Goal: Navigation & Orientation: Find specific page/section

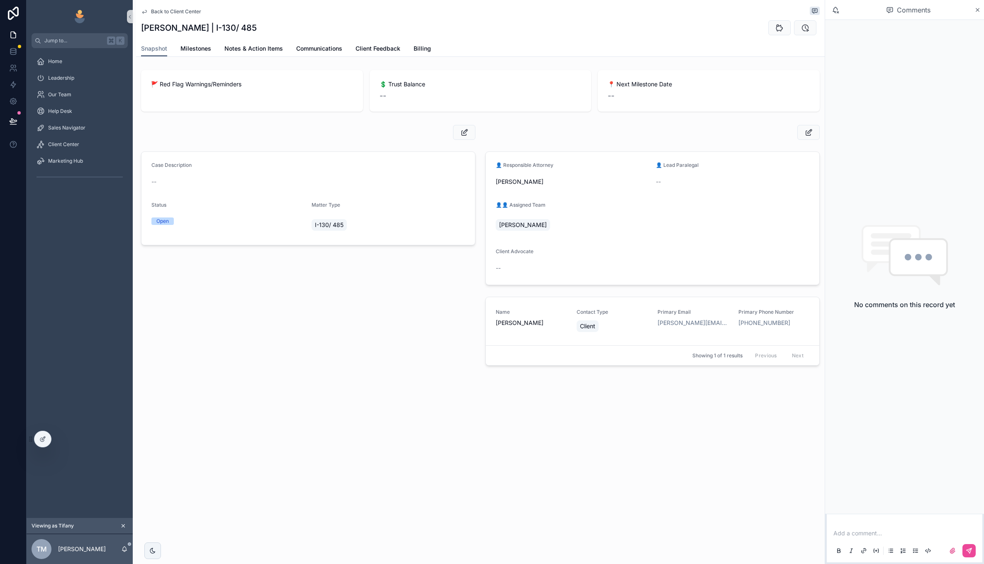
click at [122, 521] on button "scrollable content" at bounding box center [123, 525] width 9 height 9
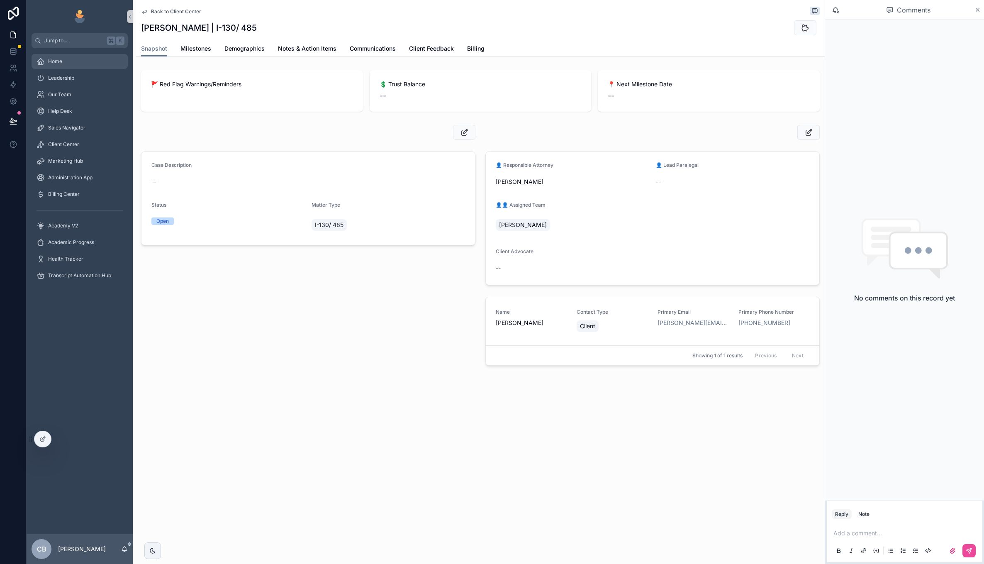
click at [74, 65] on div "Home" at bounding box center [80, 61] width 86 height 13
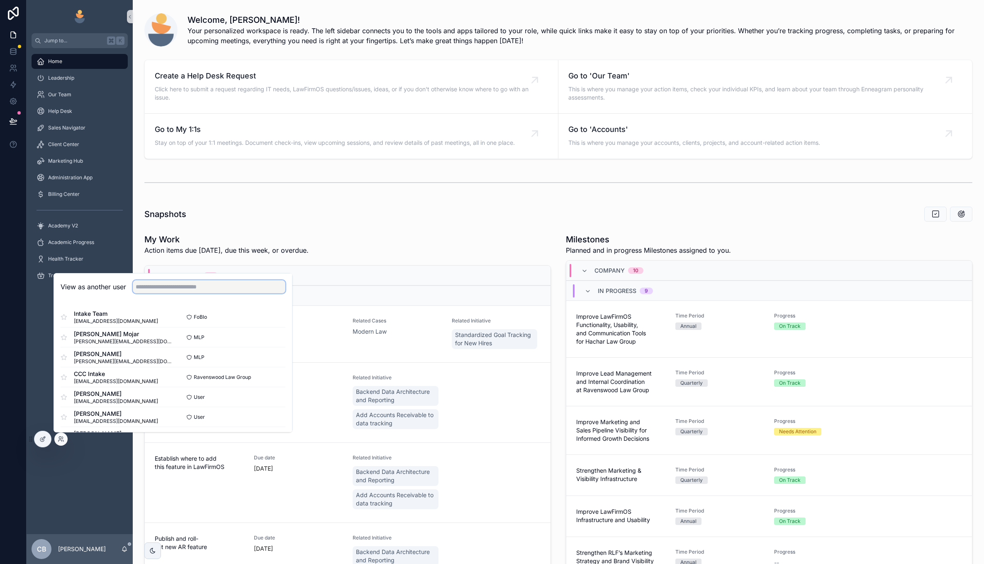
click at [236, 288] on input "text" at bounding box center [209, 286] width 153 height 13
type input "*"
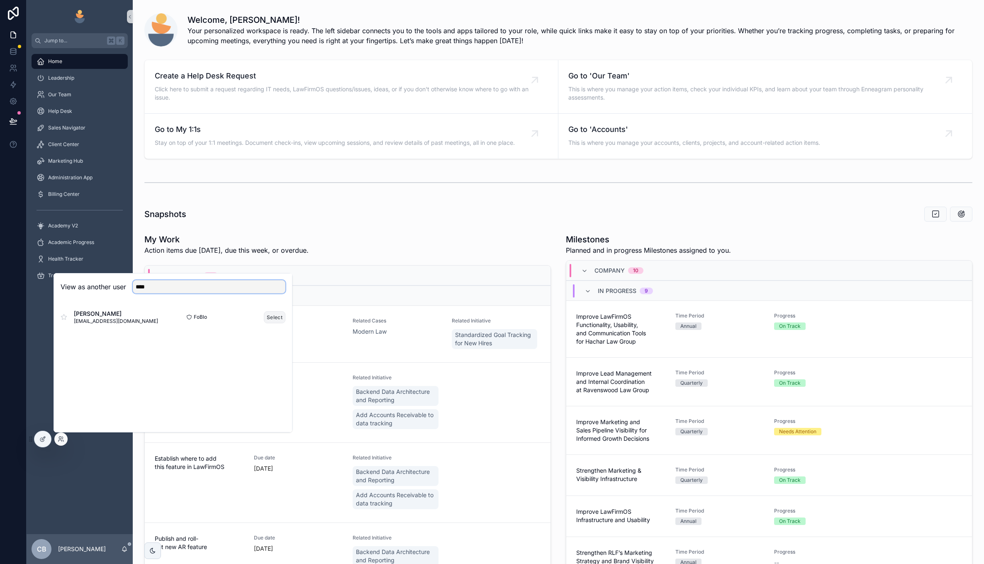
type input "****"
click at [273, 314] on button "Select" at bounding box center [275, 317] width 22 height 12
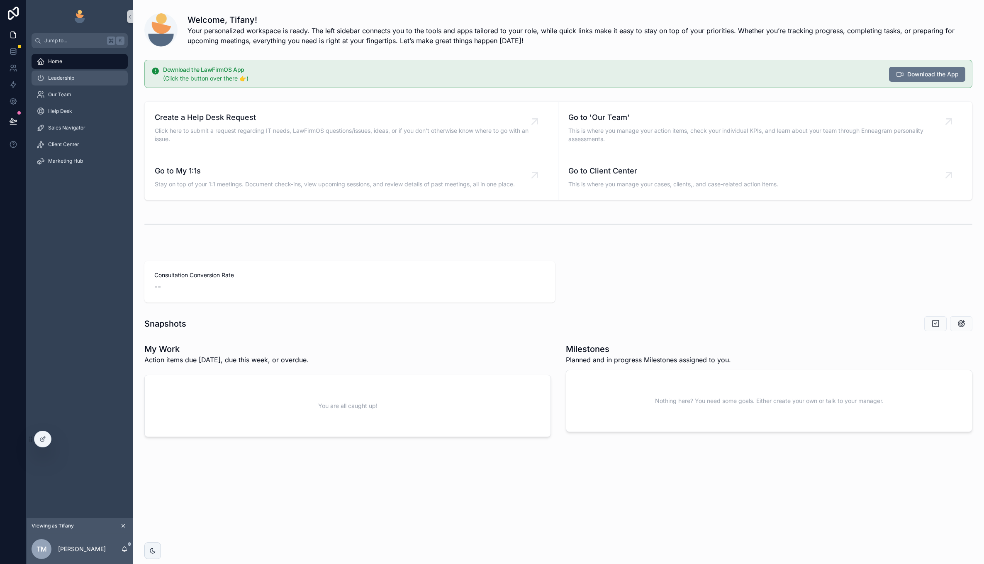
click at [68, 85] on link "Leadership" at bounding box center [80, 78] width 96 height 15
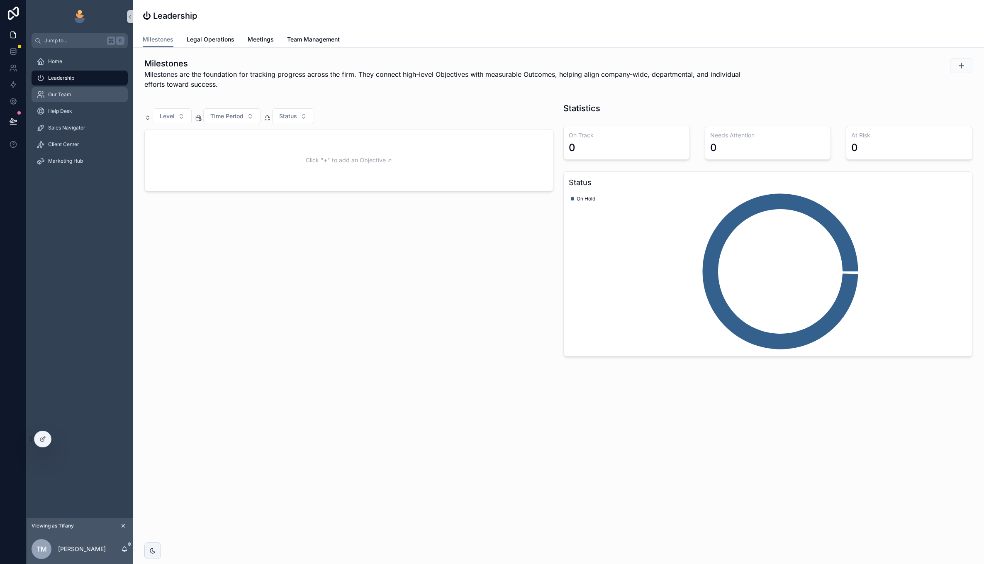
click at [67, 92] on span "Our Team" at bounding box center [59, 94] width 23 height 7
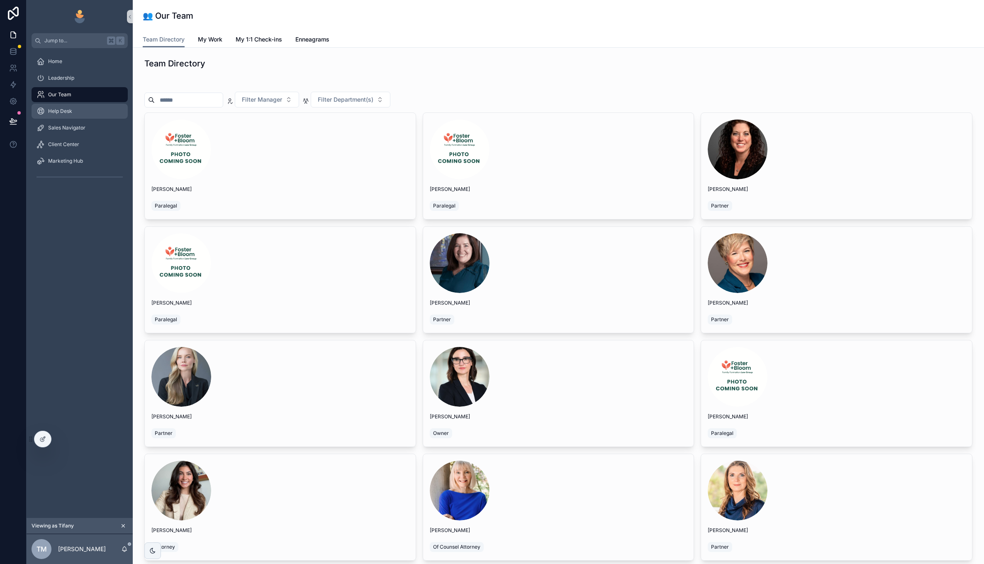
click at [99, 108] on div "Help Desk" at bounding box center [80, 111] width 86 height 13
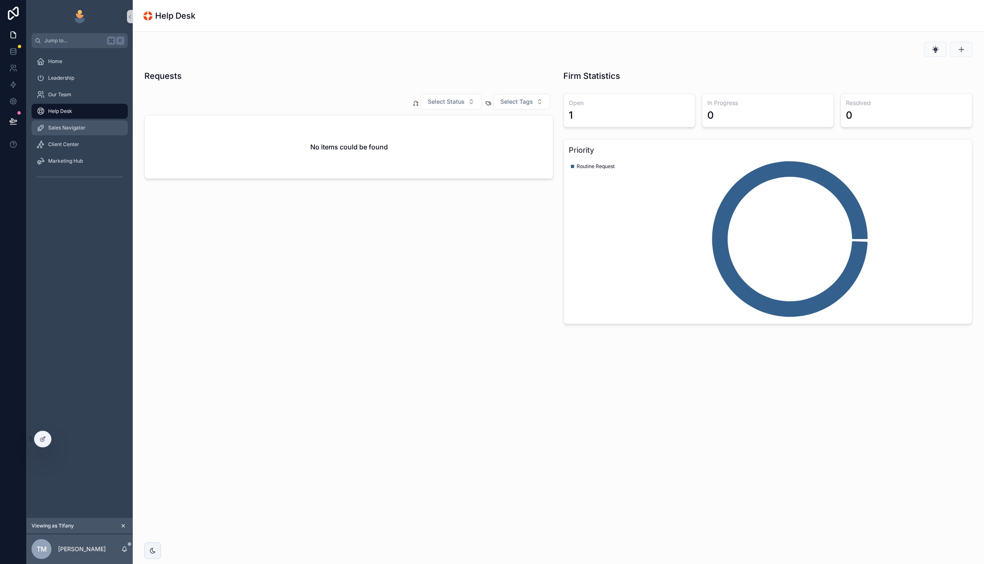
click at [81, 124] on div "Sales Navigator" at bounding box center [80, 127] width 86 height 13
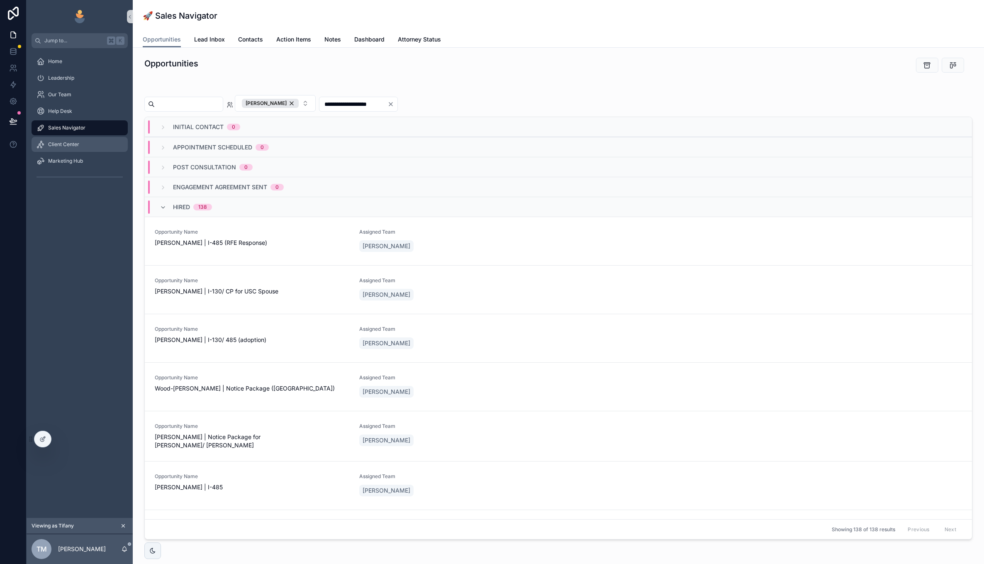
click at [89, 141] on div "Client Center" at bounding box center [80, 144] width 86 height 13
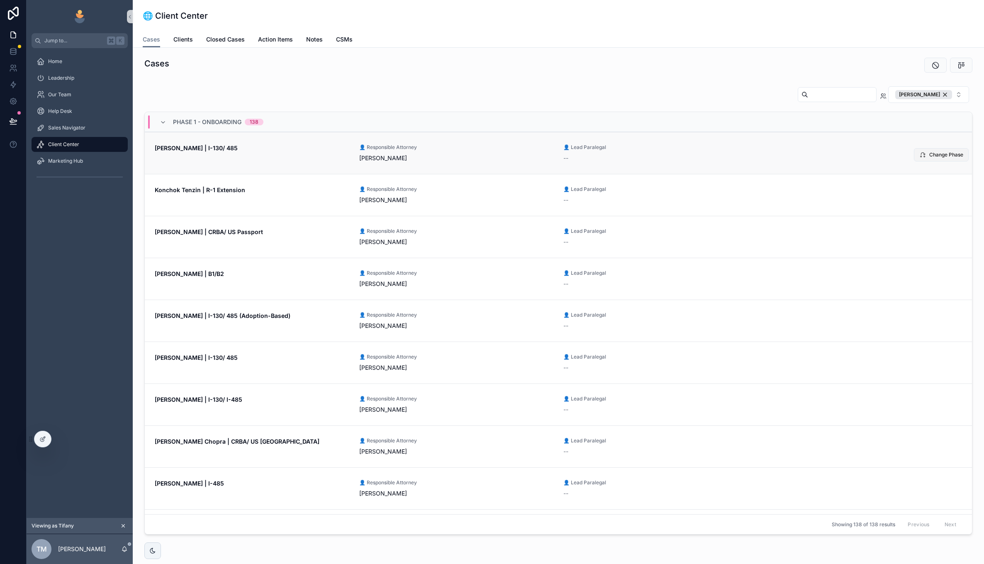
click at [923, 151] on button "Change Phase" at bounding box center [941, 154] width 55 height 13
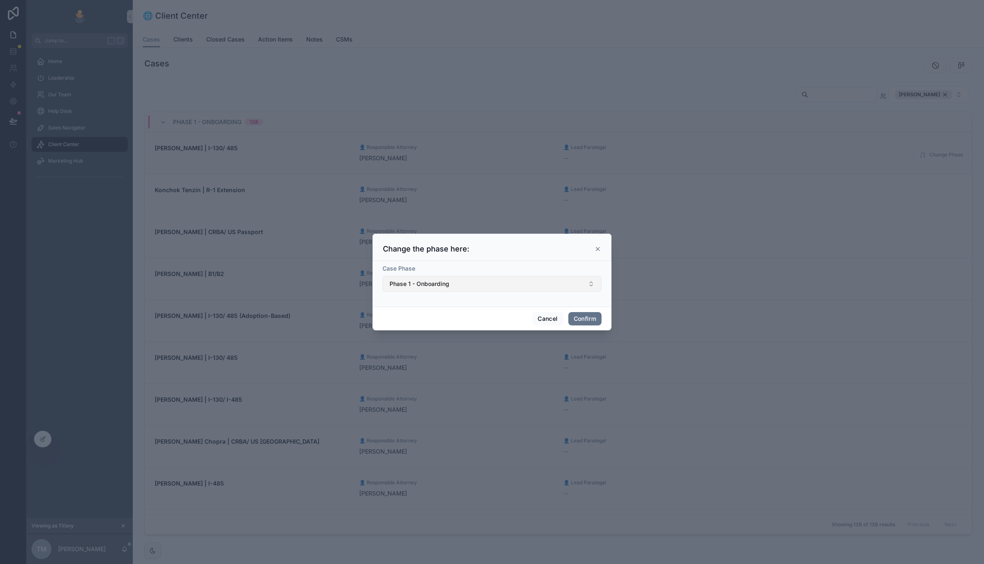
click at [496, 282] on button "Phase 1 - Onboarding" at bounding box center [491, 284] width 219 height 16
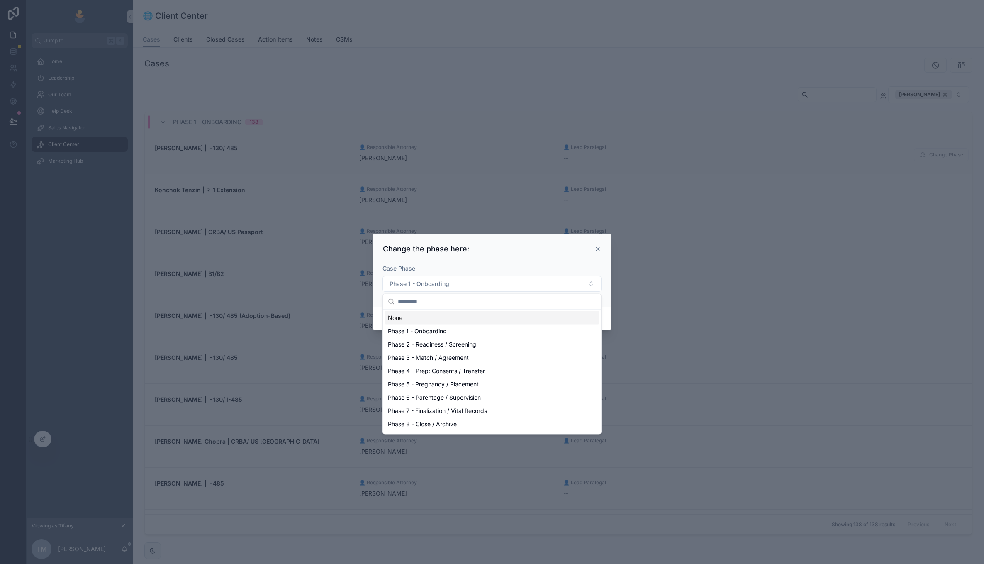
click at [522, 261] on div "Case Phase Phase 1 - Onboarding" at bounding box center [492, 284] width 239 height 46
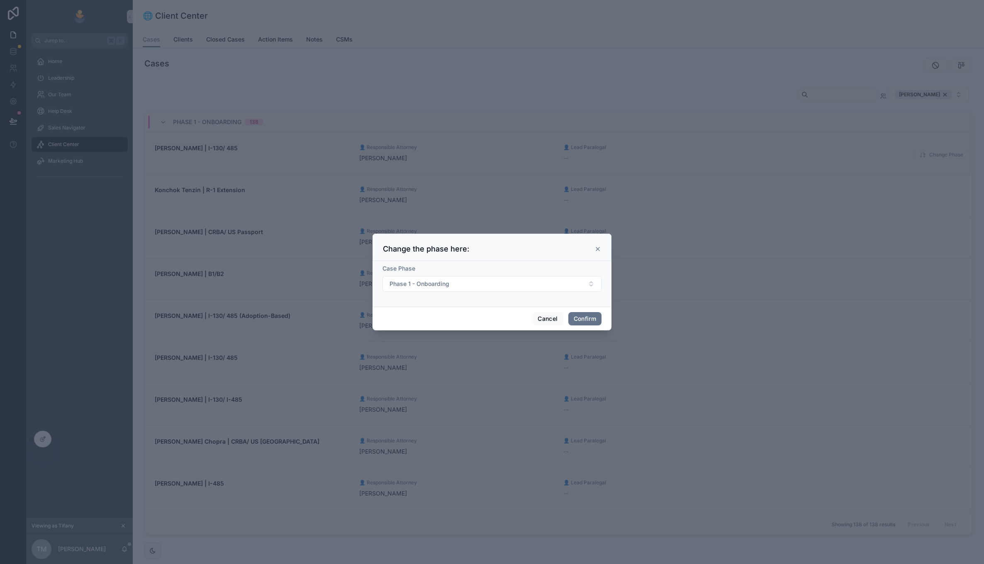
click at [598, 248] on icon at bounding box center [597, 249] width 7 height 7
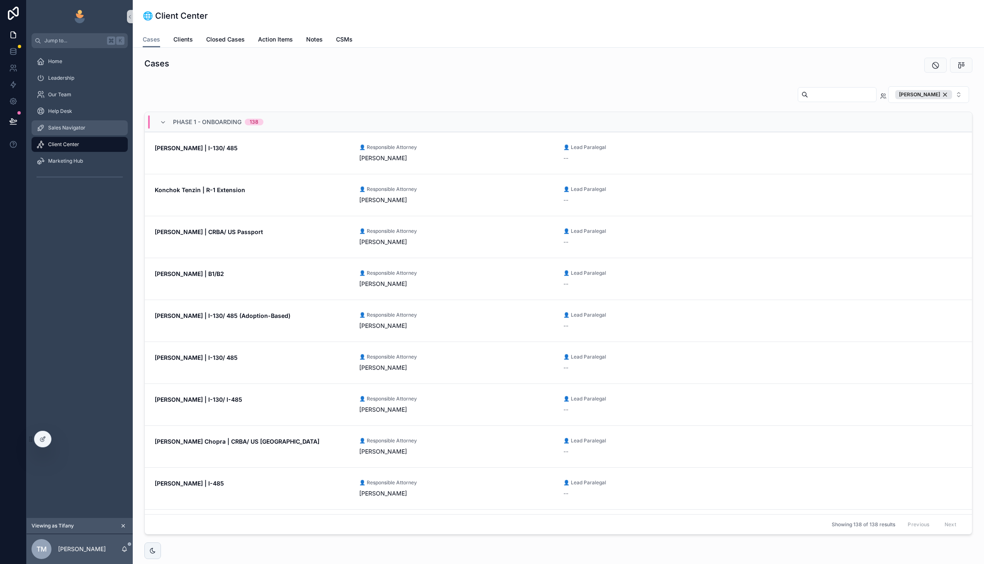
click at [78, 133] on div "Sales Navigator" at bounding box center [80, 127] width 86 height 13
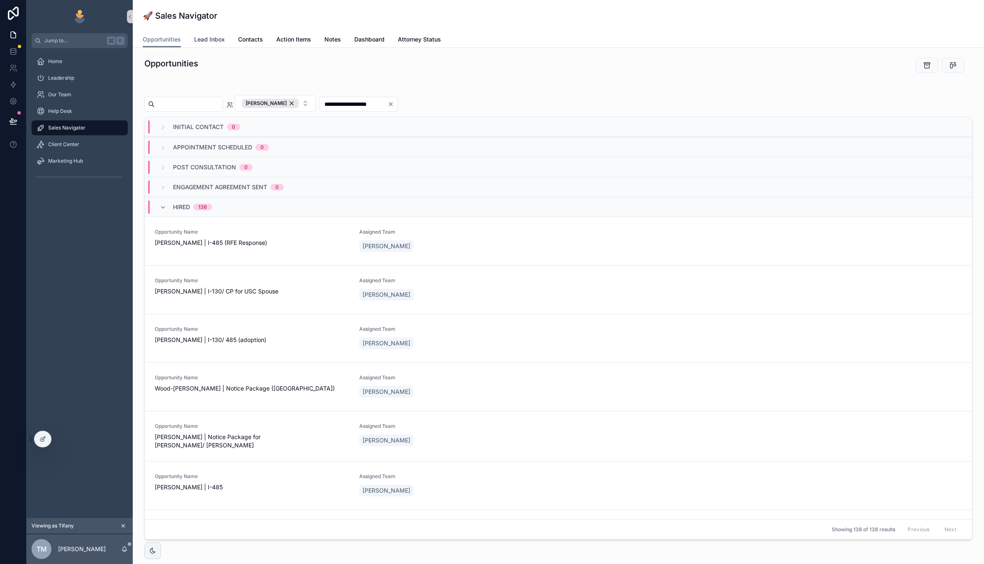
click at [208, 34] on link "Lead Inbox" at bounding box center [209, 40] width 31 height 17
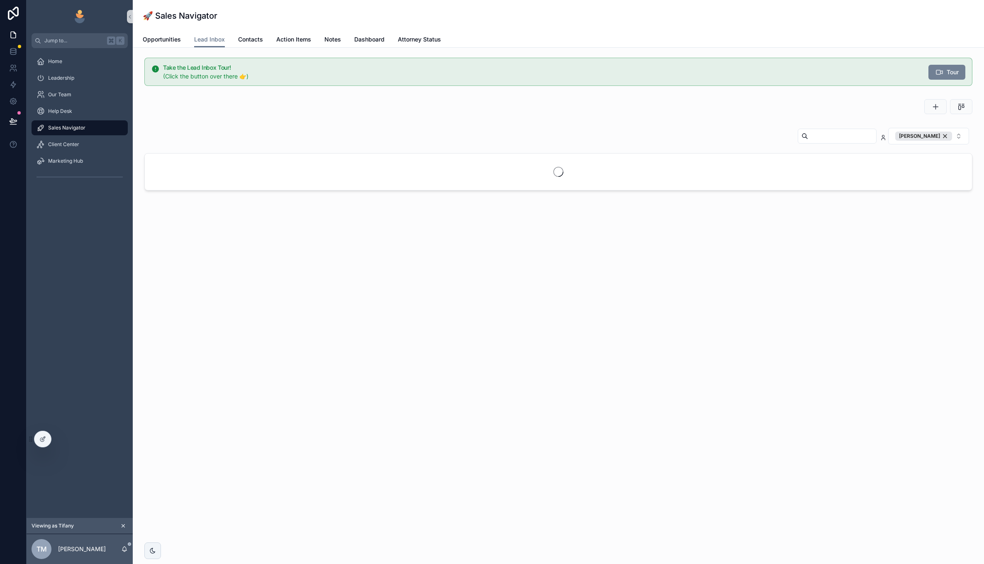
click at [951, 67] on button "Tour" at bounding box center [946, 72] width 37 height 15
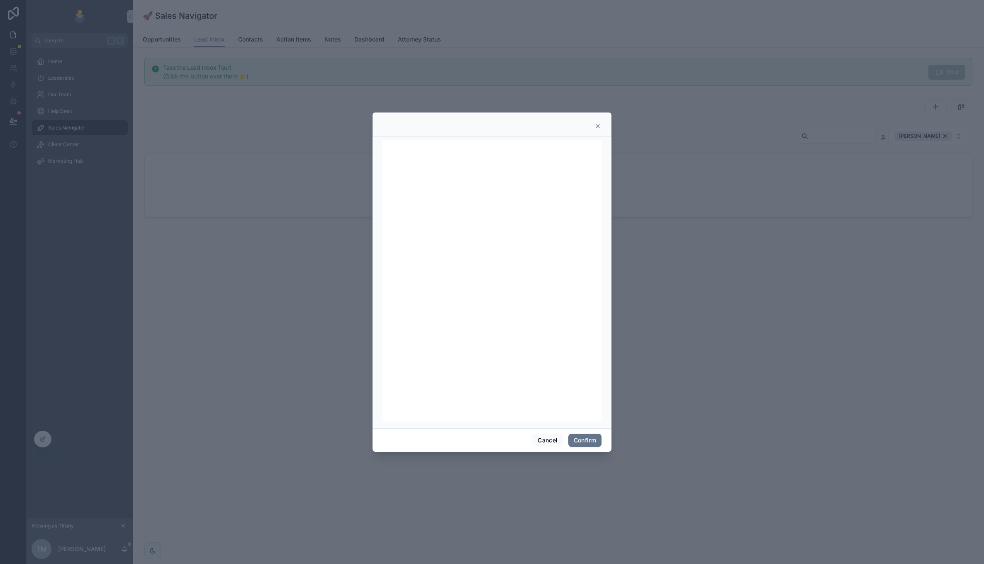
click at [596, 129] on icon at bounding box center [597, 126] width 7 height 7
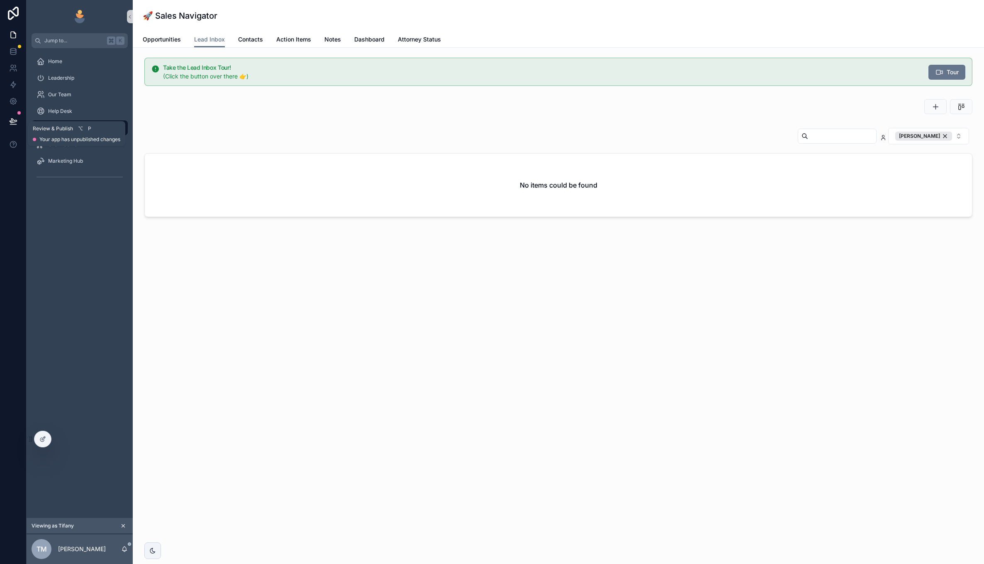
click at [12, 122] on icon at bounding box center [13, 121] width 8 height 8
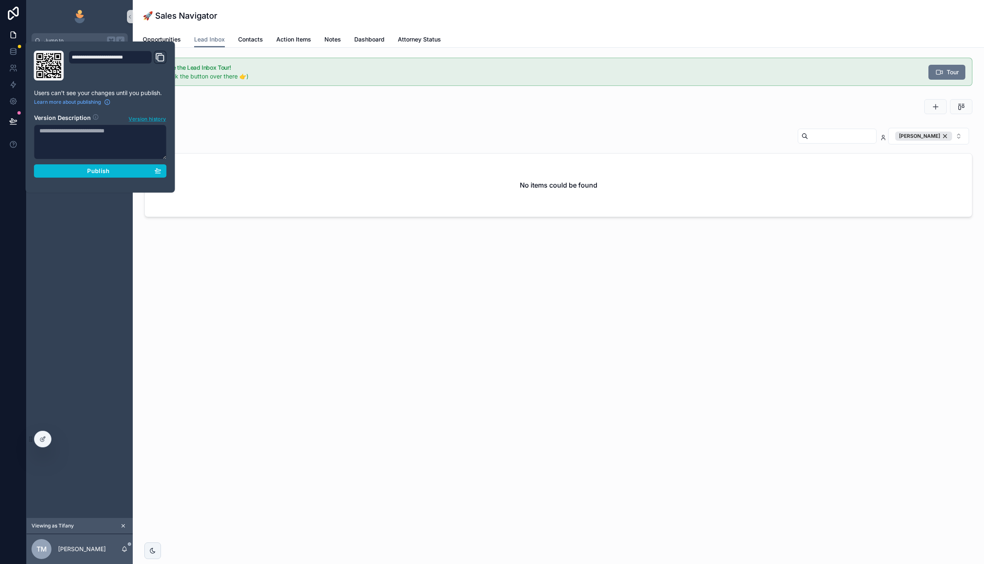
click at [132, 116] on span "Version history" at bounding box center [147, 118] width 37 height 8
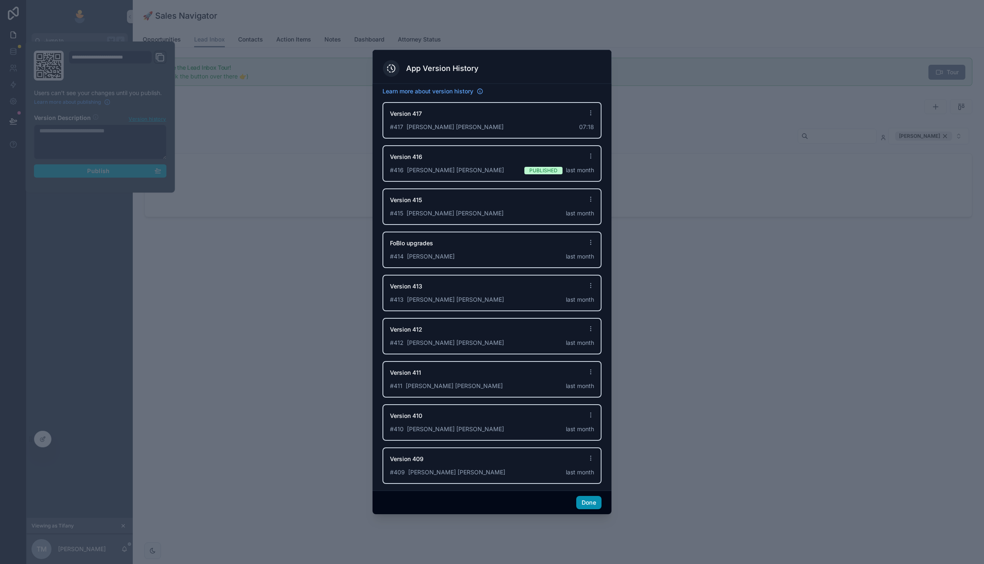
click at [590, 503] on button "Done" at bounding box center [588, 502] width 25 height 13
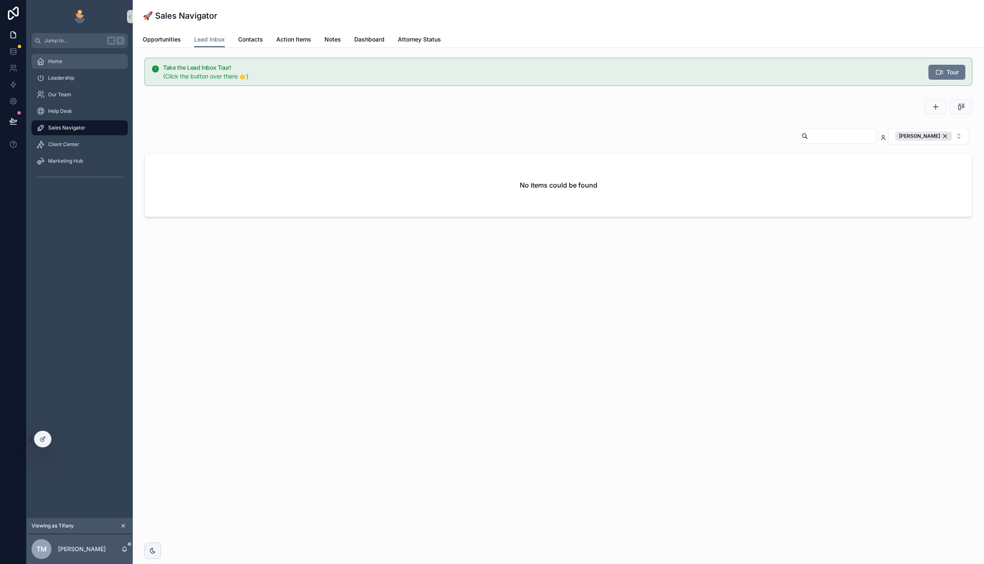
click at [88, 58] on div "Home" at bounding box center [80, 61] width 86 height 13
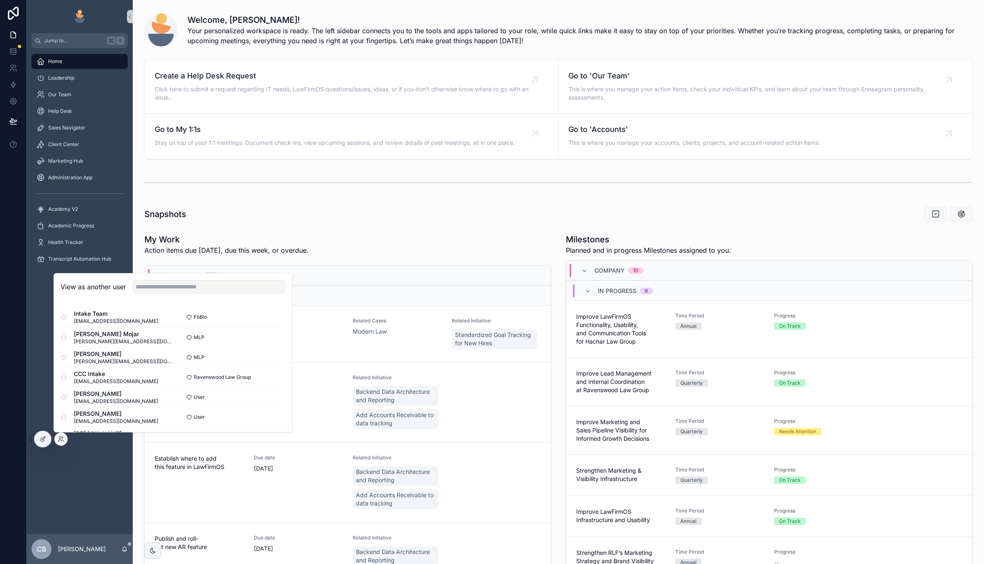
click at [229, 295] on div "View as another user" at bounding box center [173, 286] width 238 height 27
click at [224, 285] on input "text" at bounding box center [209, 286] width 153 height 13
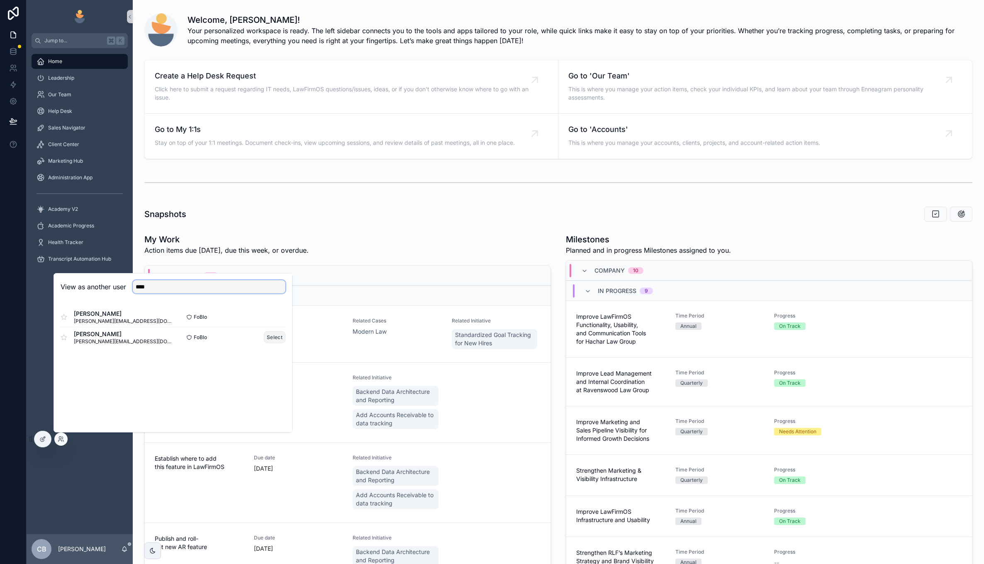
type input "****"
click at [269, 336] on button "Select" at bounding box center [275, 337] width 22 height 12
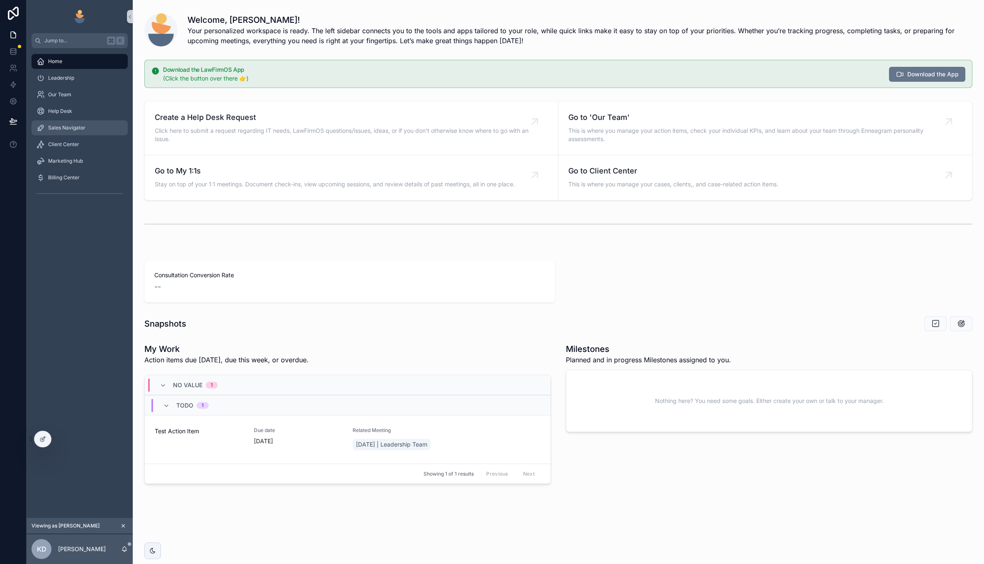
click at [83, 133] on div "Sales Navigator" at bounding box center [80, 127] width 86 height 13
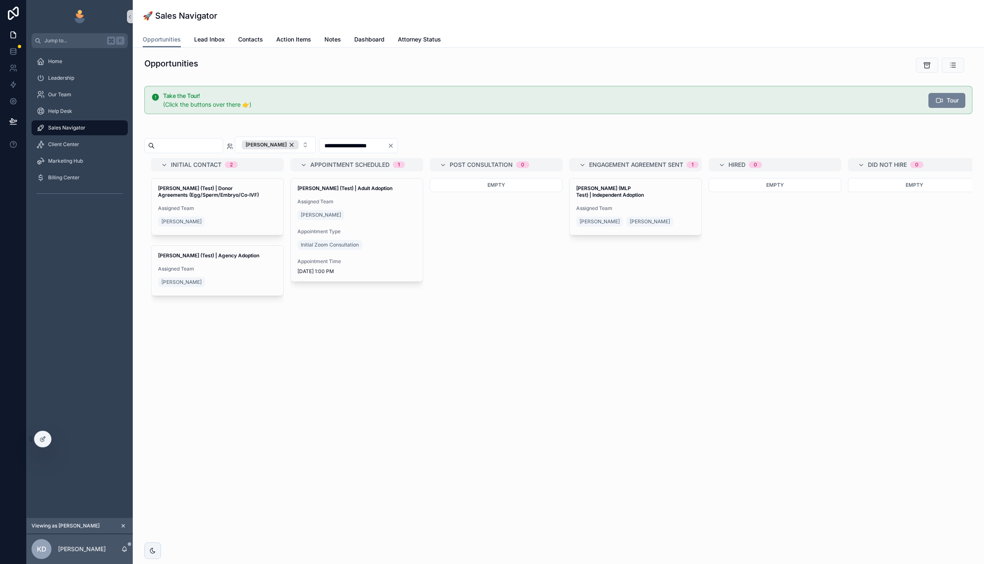
click at [937, 100] on icon "scrollable content" at bounding box center [939, 100] width 8 height 8
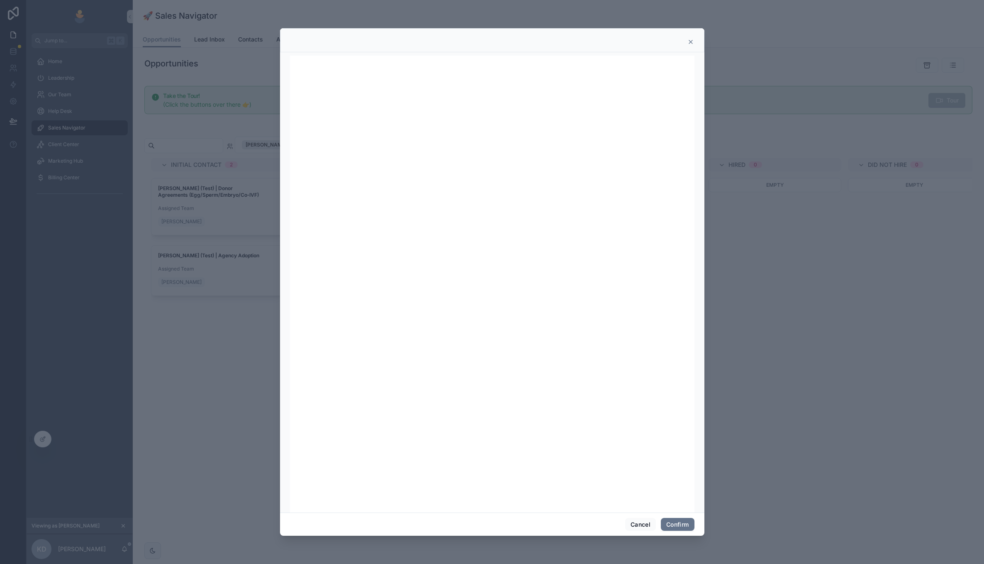
click at [687, 44] on icon at bounding box center [690, 42] width 7 height 7
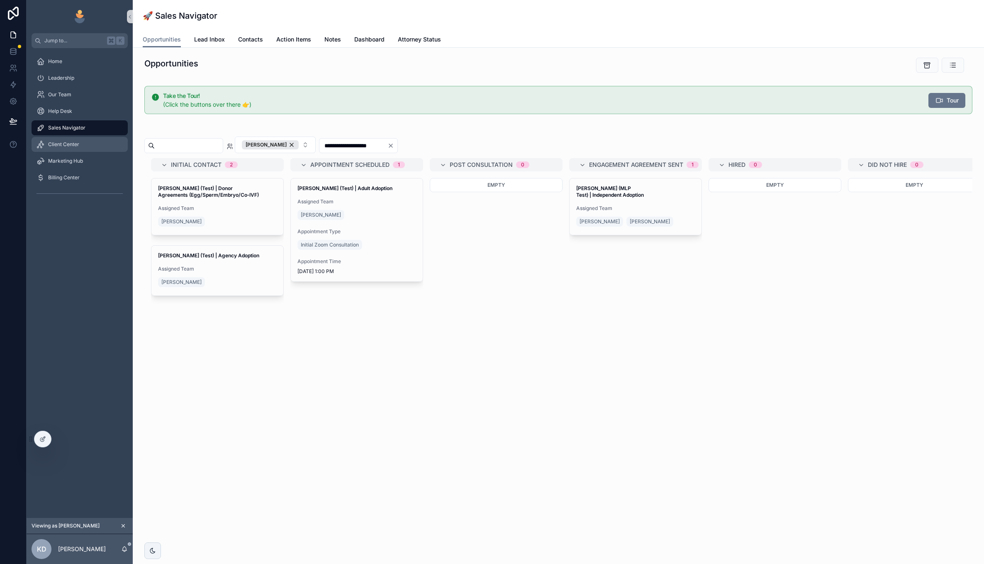
click at [68, 141] on span "Client Center" at bounding box center [63, 144] width 31 height 7
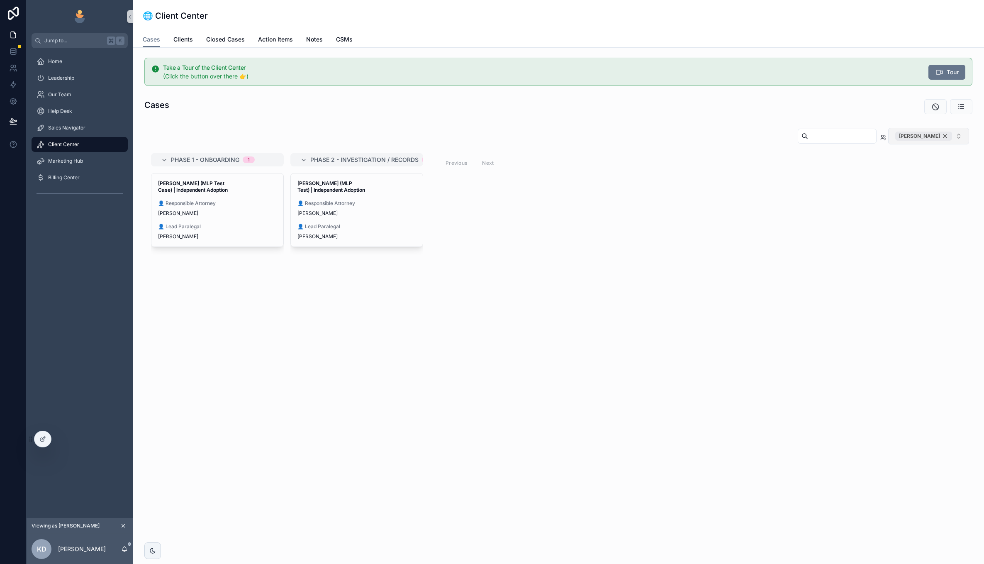
click at [945, 136] on div "[PERSON_NAME]" at bounding box center [923, 136] width 57 height 9
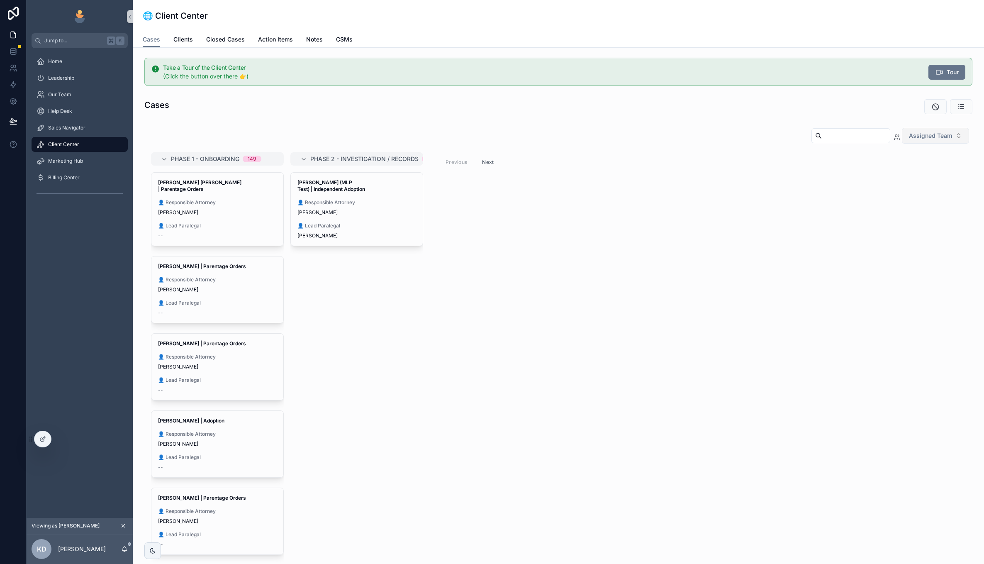
click at [489, 166] on button "Next" at bounding box center [487, 162] width 23 height 13
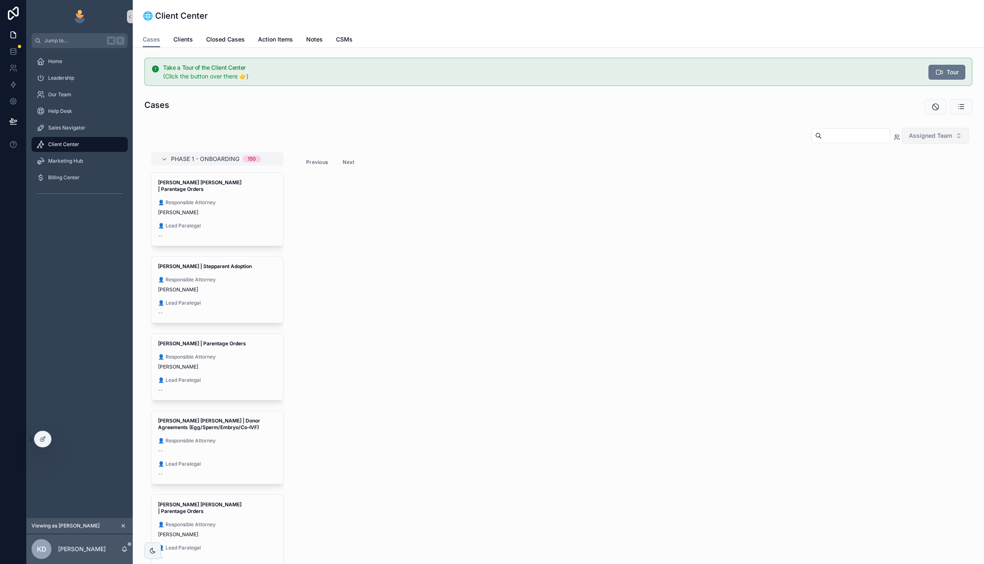
click at [343, 158] on button "Next" at bounding box center [348, 162] width 23 height 13
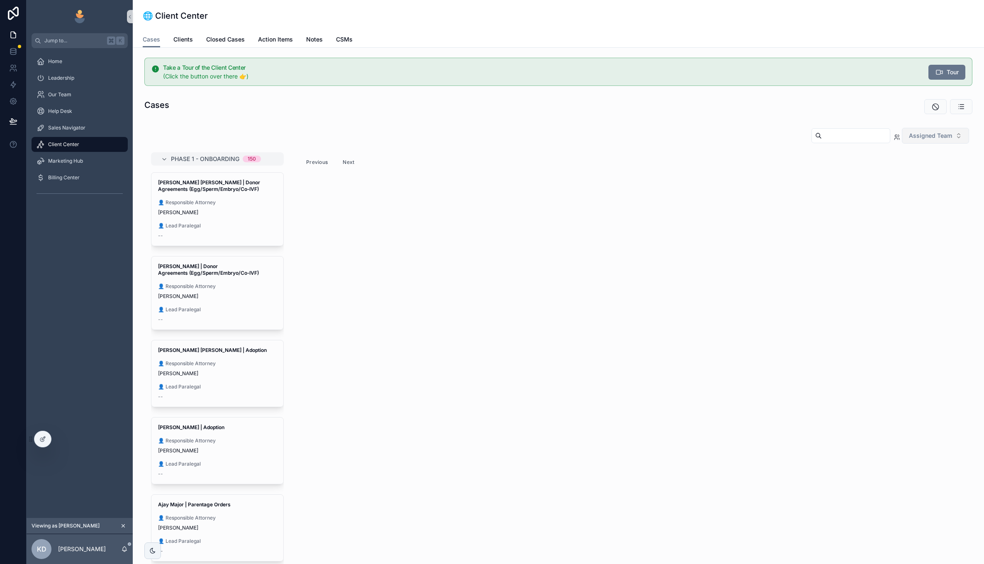
click at [349, 164] on button "Next" at bounding box center [348, 162] width 23 height 13
click at [348, 164] on button "Next" at bounding box center [348, 162] width 23 height 13
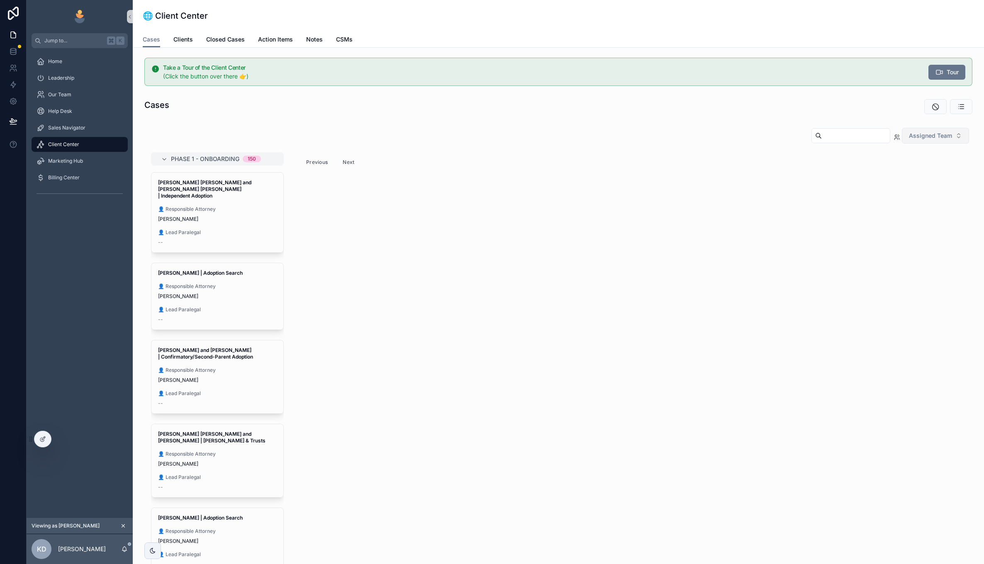
click at [325, 164] on button "Previous" at bounding box center [316, 162] width 33 height 13
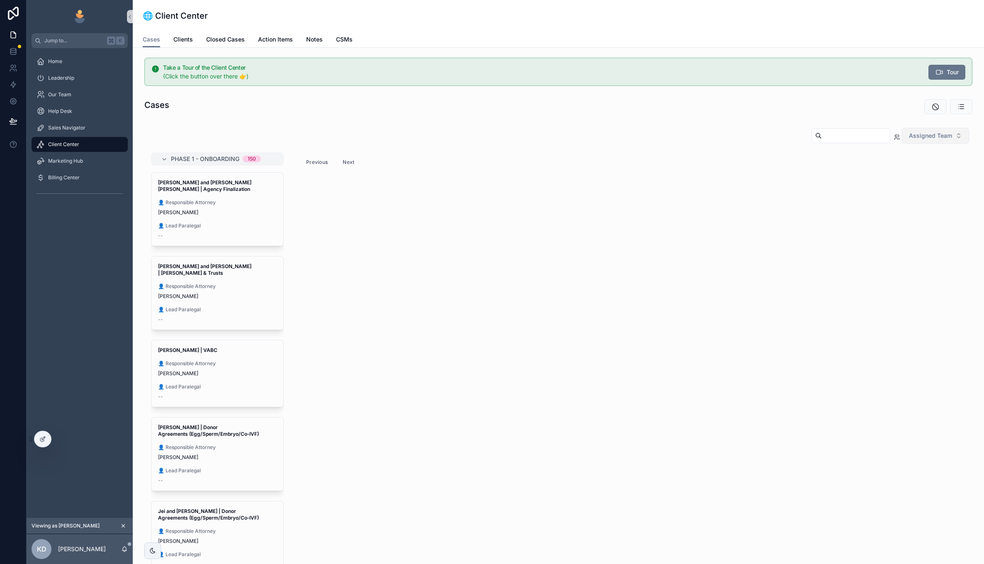
click at [325, 164] on button "Previous" at bounding box center [316, 162] width 33 height 13
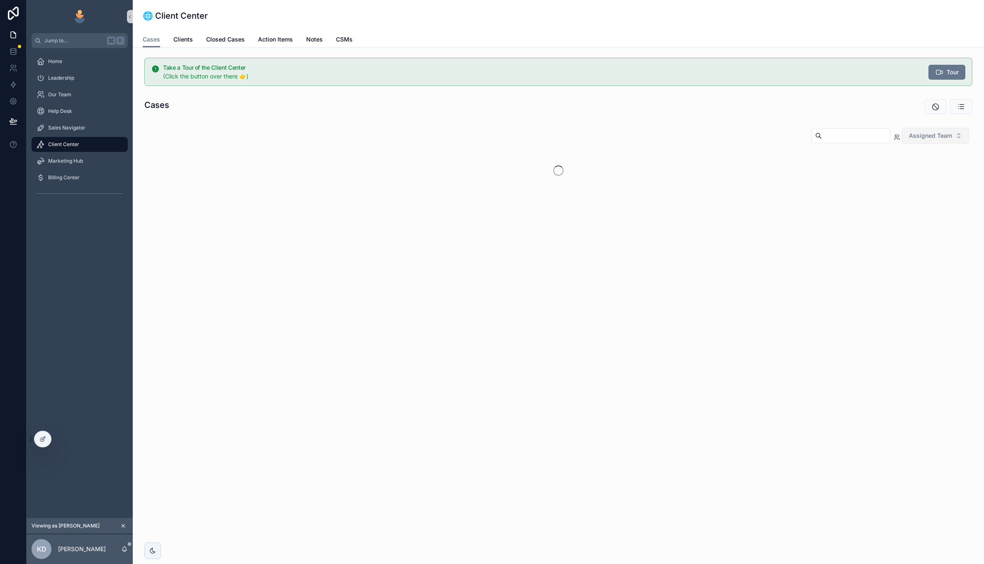
click at [325, 164] on div "scrollable content" at bounding box center [558, 170] width 815 height 37
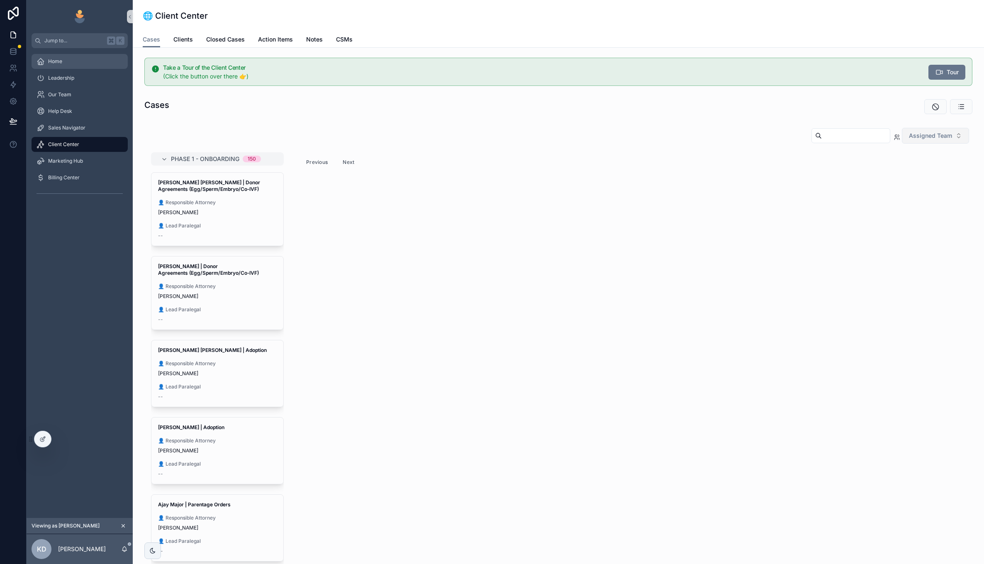
click at [67, 63] on div "Home" at bounding box center [80, 61] width 86 height 13
